Goal: Transaction & Acquisition: Obtain resource

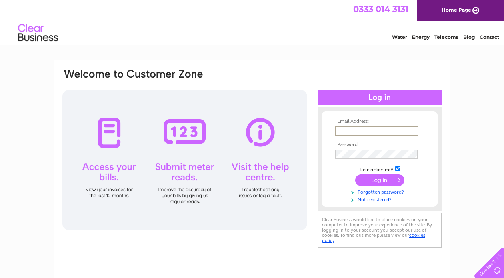
type input "Lj.harris163@gmail.com"
click at [380, 179] on input "submit" at bounding box center [380, 180] width 49 height 11
click at [382, 179] on input "submit" at bounding box center [380, 180] width 49 height 11
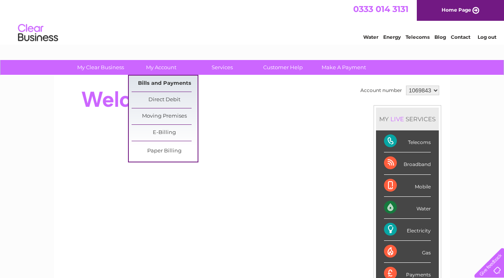
click at [163, 82] on link "Bills and Payments" at bounding box center [165, 84] width 66 height 16
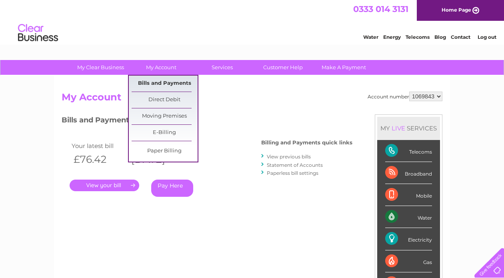
click at [155, 79] on link "Bills and Payments" at bounding box center [165, 84] width 66 height 16
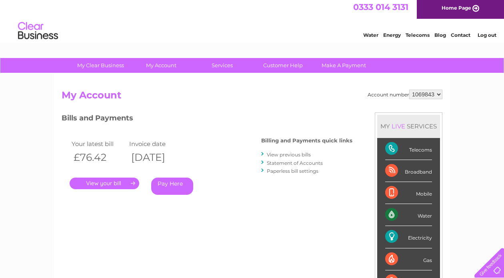
scroll to position [0, 0]
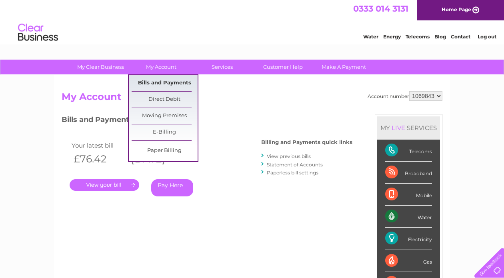
click at [169, 86] on link "Bills and Payments" at bounding box center [165, 83] width 66 height 16
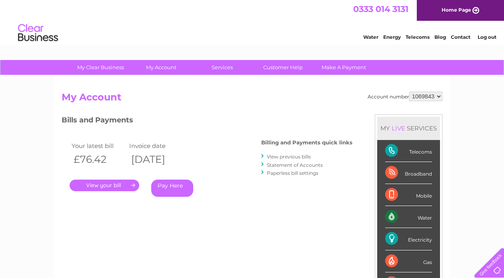
click at [119, 183] on link "." at bounding box center [105, 186] width 70 height 12
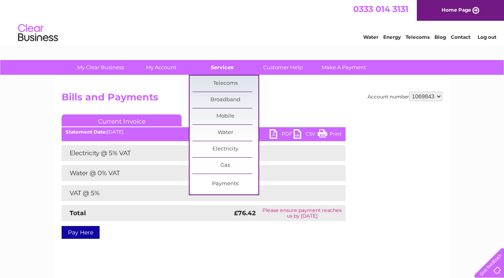
click at [220, 68] on link "Services" at bounding box center [222, 67] width 66 height 15
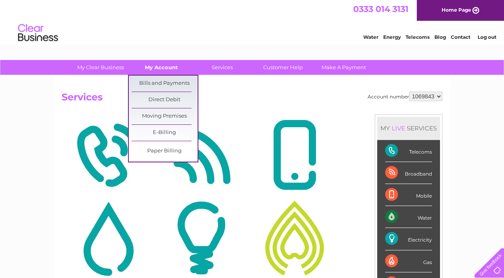
click at [162, 70] on link "My Account" at bounding box center [162, 67] width 66 height 15
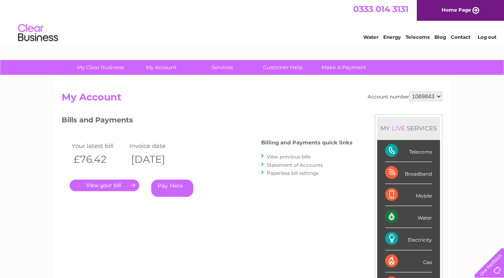
click at [295, 158] on link "View previous bills" at bounding box center [289, 157] width 44 height 6
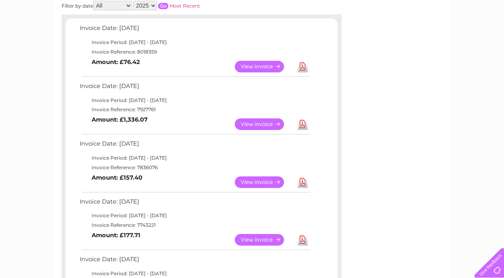
scroll to position [116, 0]
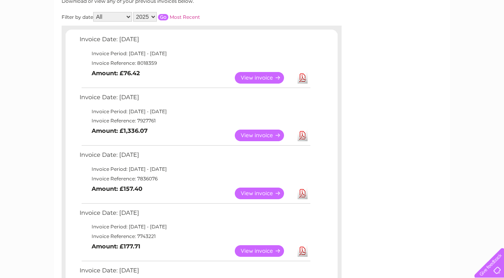
click at [272, 133] on link "View" at bounding box center [264, 136] width 59 height 12
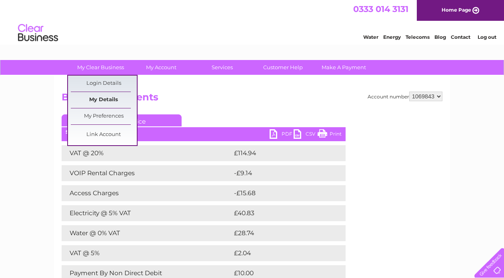
click at [103, 98] on link "My Details" at bounding box center [104, 100] width 66 height 16
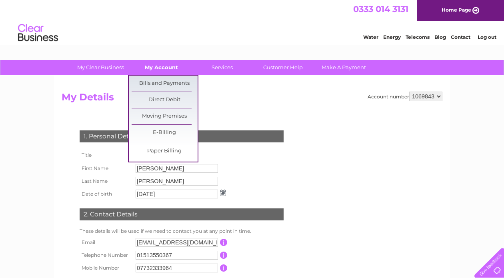
click at [161, 64] on link "My Account" at bounding box center [162, 67] width 66 height 15
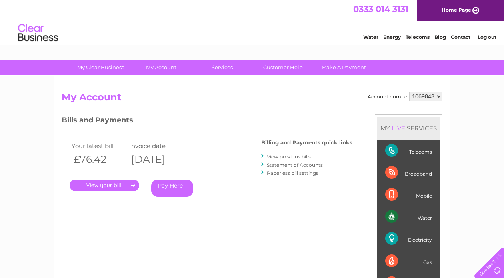
click at [105, 183] on link "." at bounding box center [105, 186] width 70 height 12
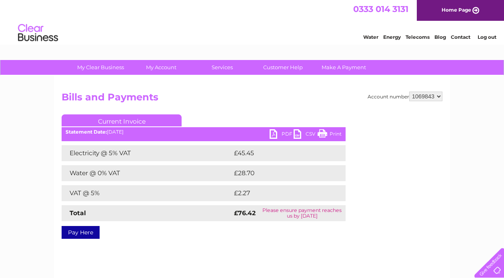
click at [273, 131] on link "PDF" at bounding box center [282, 135] width 24 height 12
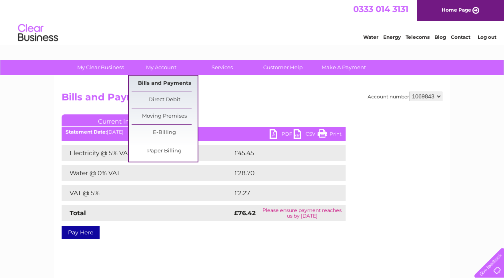
click at [163, 83] on link "Bills and Payments" at bounding box center [165, 84] width 66 height 16
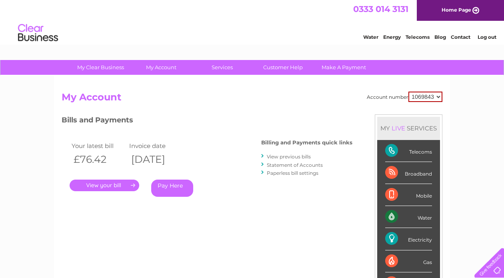
click at [295, 156] on link "View previous bills" at bounding box center [289, 157] width 44 height 6
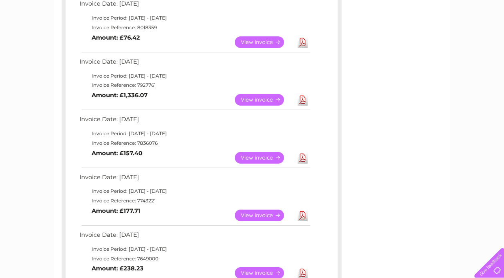
scroll to position [152, 0]
click at [262, 153] on link "View" at bounding box center [264, 158] width 59 height 12
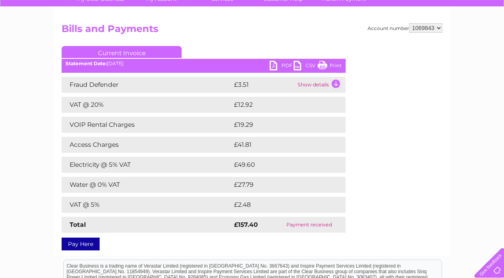
scroll to position [73, 0]
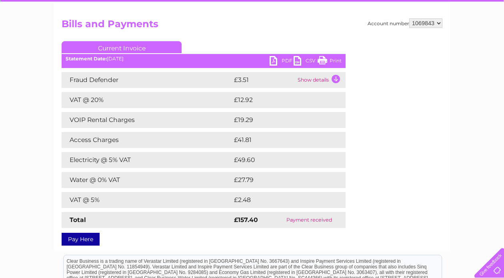
click at [277, 61] on link "PDF" at bounding box center [282, 62] width 24 height 12
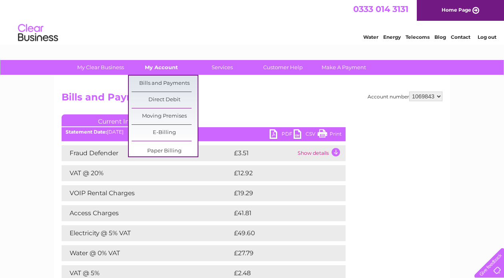
scroll to position [0, 0]
click at [164, 85] on link "Bills and Payments" at bounding box center [165, 84] width 66 height 16
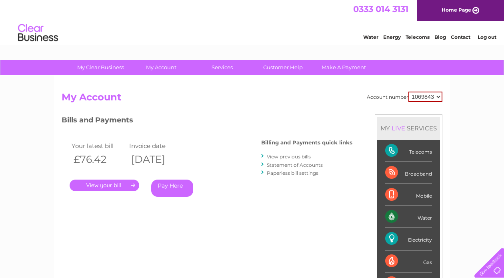
click at [299, 163] on link "Statement of Accounts" at bounding box center [295, 165] width 56 height 6
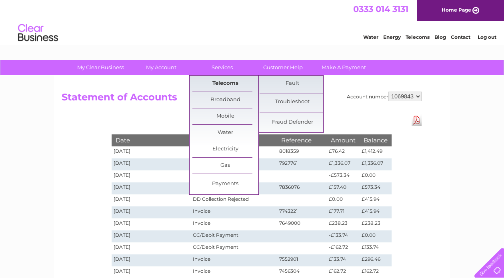
click at [232, 86] on link "Telecoms" at bounding box center [226, 84] width 66 height 16
click at [168, 65] on link "My Account" at bounding box center [162, 67] width 66 height 15
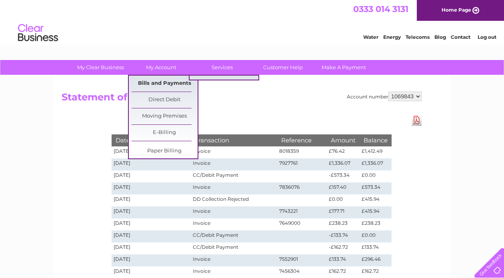
click at [166, 85] on link "Bills and Payments" at bounding box center [165, 84] width 66 height 16
click at [167, 80] on link "Bills and Payments" at bounding box center [165, 84] width 66 height 16
click at [282, 117] on div "Date Transaction Reference Amount Balance 11/08/2025 Invoice 8018359 £76.42 £1,…" at bounding box center [252, 257] width 320 height 285
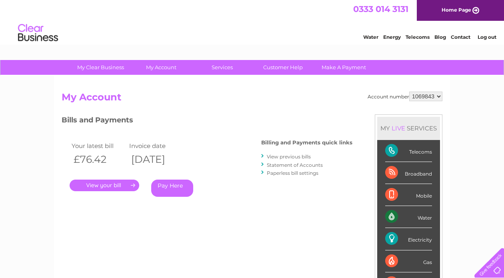
click at [259, 181] on div "Bills and Payments Billing and Payments quick links View previous bills Stateme…" at bounding box center [207, 162] width 291 height 94
click at [293, 155] on link "View previous bills" at bounding box center [289, 157] width 44 height 6
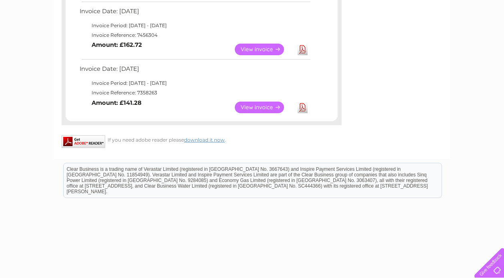
scroll to position [496, 0]
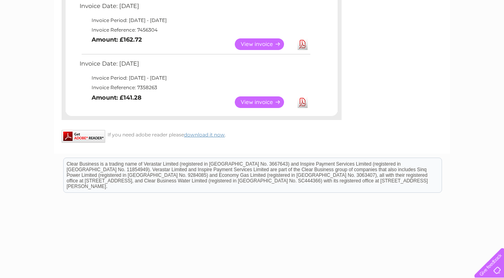
click at [275, 96] on link "View" at bounding box center [264, 102] width 59 height 12
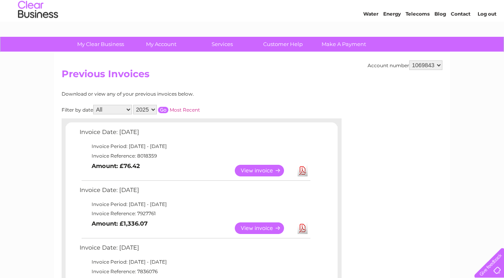
scroll to position [39, 0]
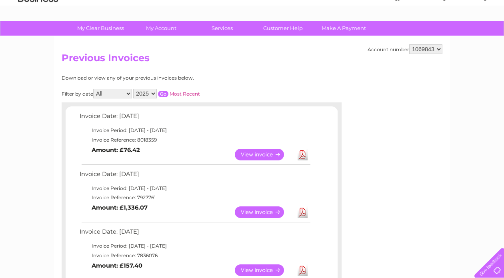
select select "2023"
click at [169, 91] on input "button" at bounding box center [163, 94] width 10 height 6
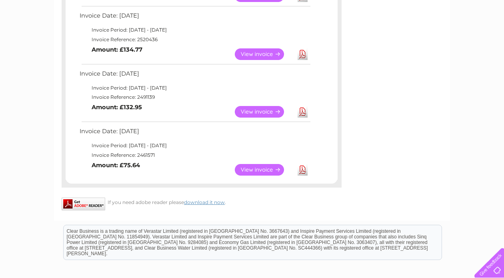
scroll to position [714, 0]
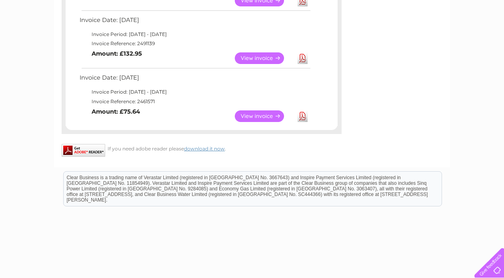
click at [265, 111] on link "View" at bounding box center [264, 117] width 59 height 12
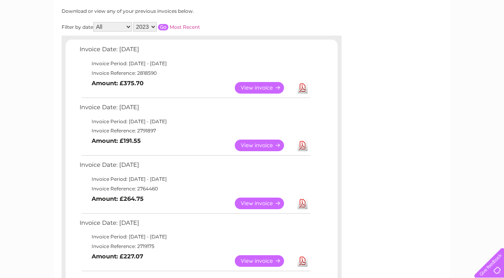
scroll to position [110, 0]
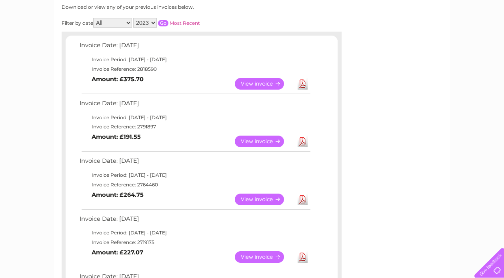
click at [270, 82] on link "View" at bounding box center [264, 84] width 59 height 12
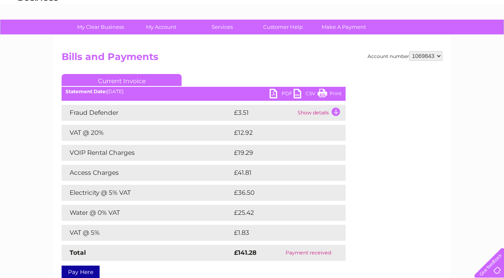
scroll to position [36, 0]
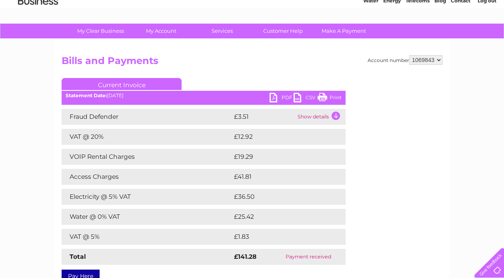
click at [336, 116] on td "Show details" at bounding box center [321, 117] width 50 height 16
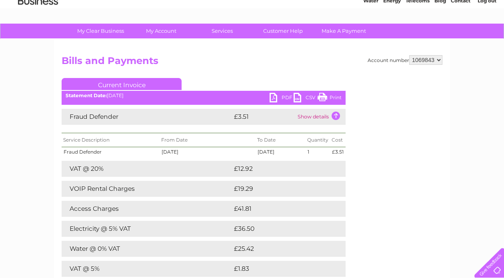
scroll to position [79, 0]
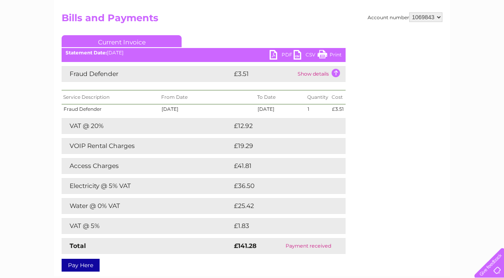
click at [295, 24] on h2 "Bills and Payments" at bounding box center [252, 19] width 381 height 15
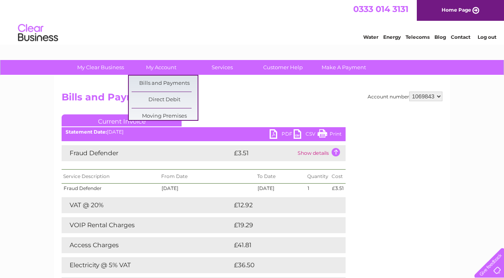
scroll to position [0, 0]
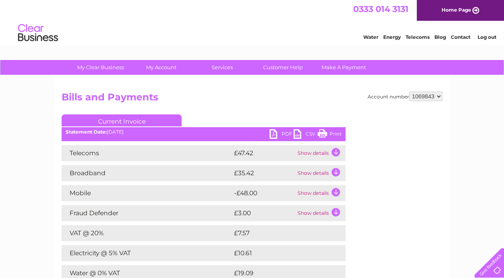
click at [335, 173] on td "Show details" at bounding box center [321, 173] width 50 height 16
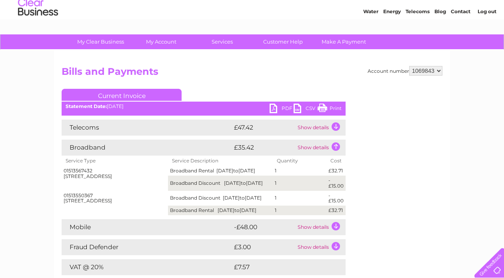
scroll to position [42, 0]
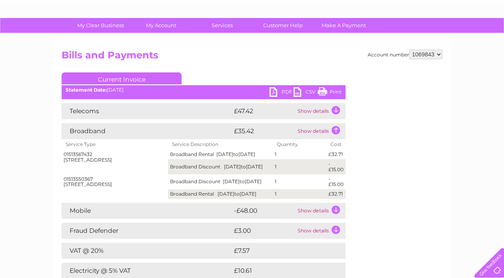
click at [312, 219] on td "Show details" at bounding box center [321, 211] width 50 height 16
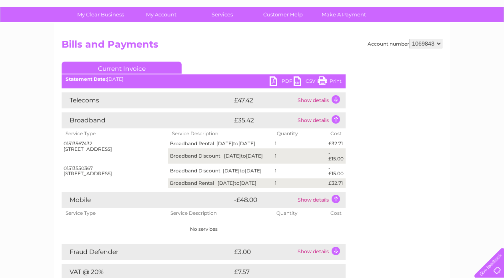
scroll to position [52, 0]
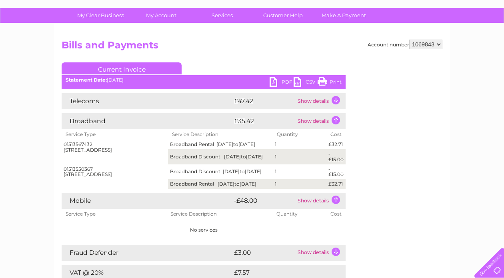
click at [334, 207] on td "Show details" at bounding box center [321, 201] width 50 height 16
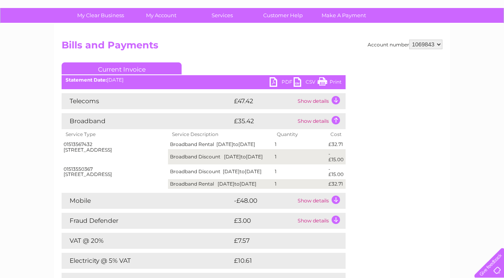
click at [319, 122] on td "Show details" at bounding box center [321, 121] width 50 height 16
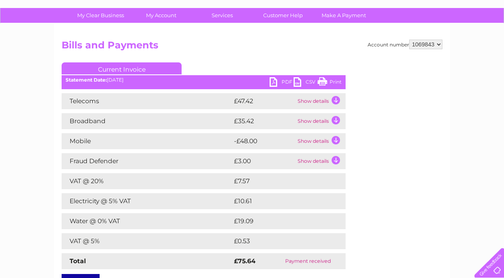
click at [275, 79] on link "PDF" at bounding box center [282, 83] width 24 height 12
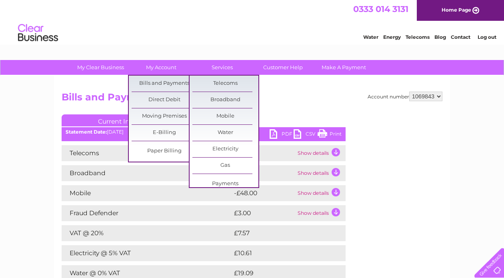
scroll to position [0, 0]
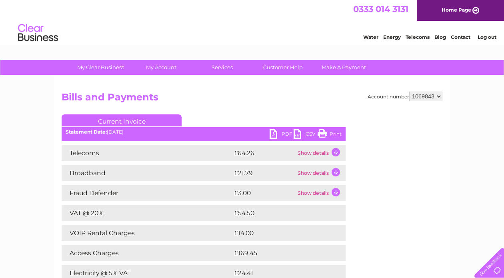
click at [310, 155] on td "Show details" at bounding box center [321, 153] width 50 height 16
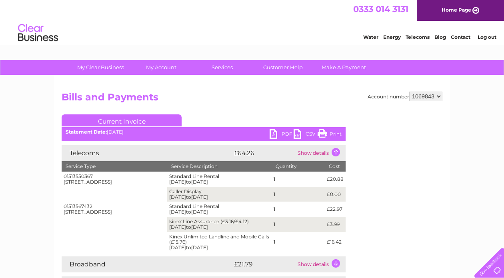
scroll to position [29, 0]
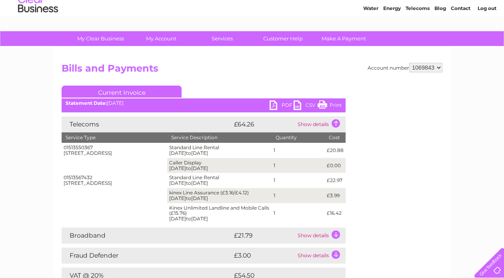
click at [335, 124] on td "Show details" at bounding box center [321, 125] width 50 height 16
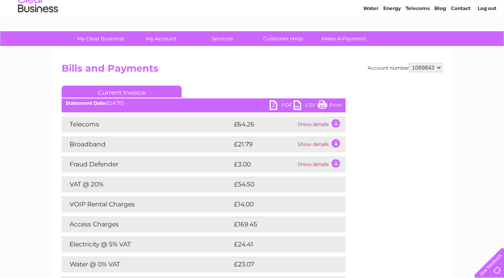
click at [277, 106] on link "PDF" at bounding box center [282, 106] width 24 height 12
